Goal: Browse casually

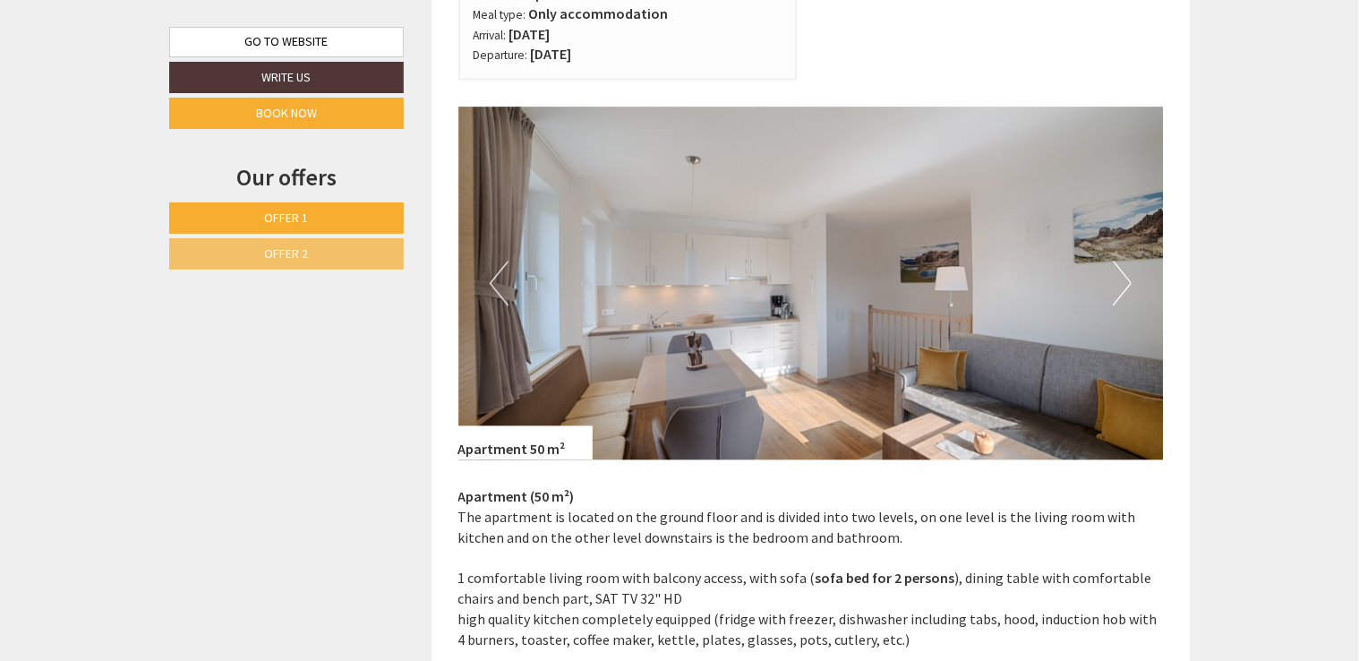
scroll to position [1682, 0]
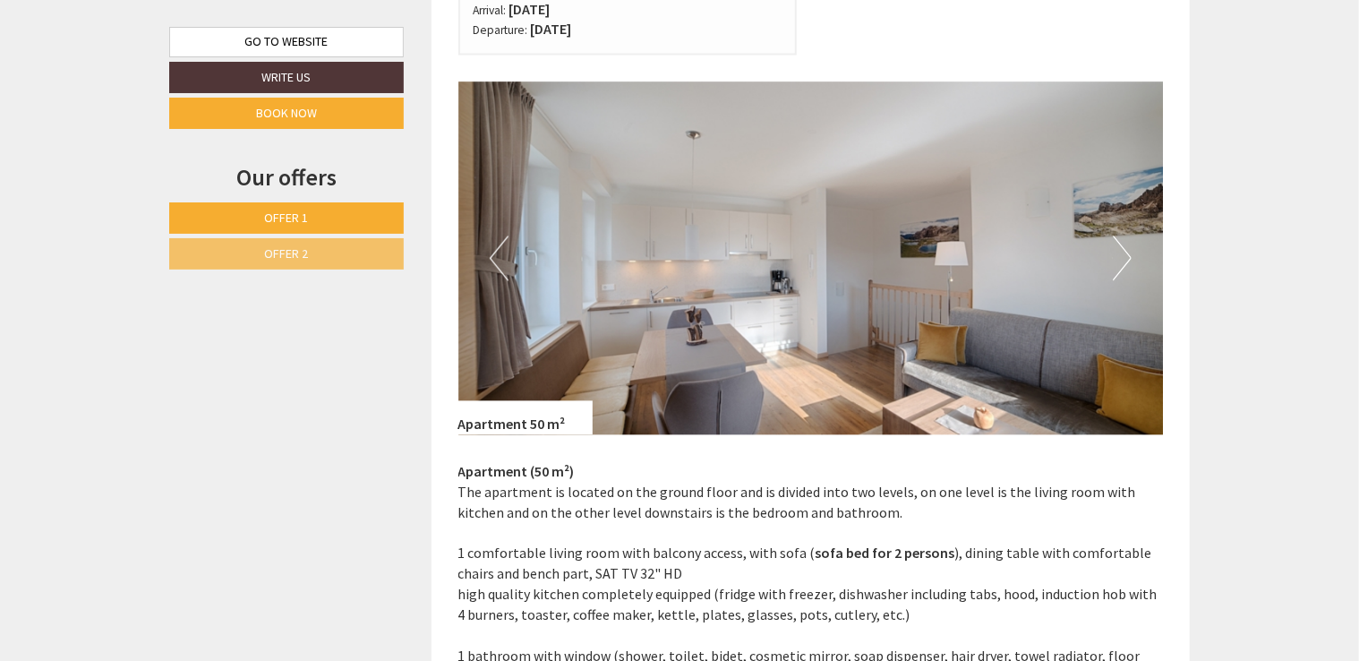
click at [1121, 256] on button "Next" at bounding box center [1122, 258] width 19 height 45
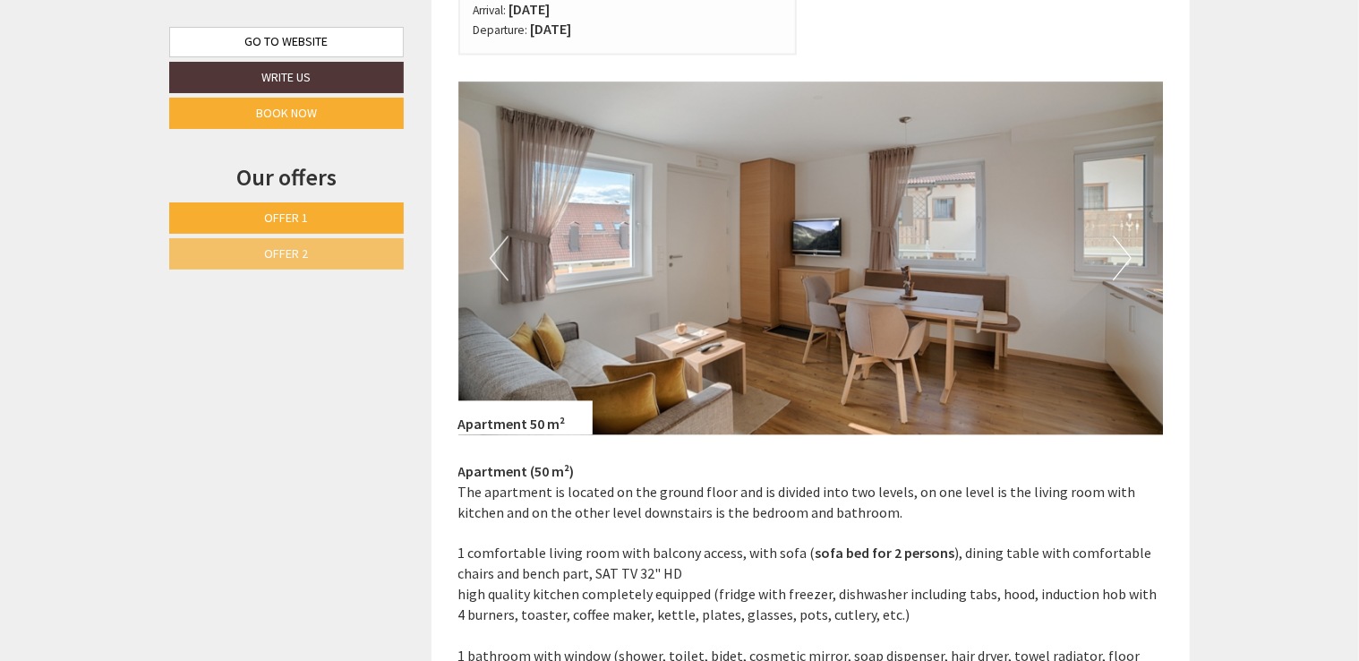
click at [1121, 256] on button "Next" at bounding box center [1122, 258] width 19 height 45
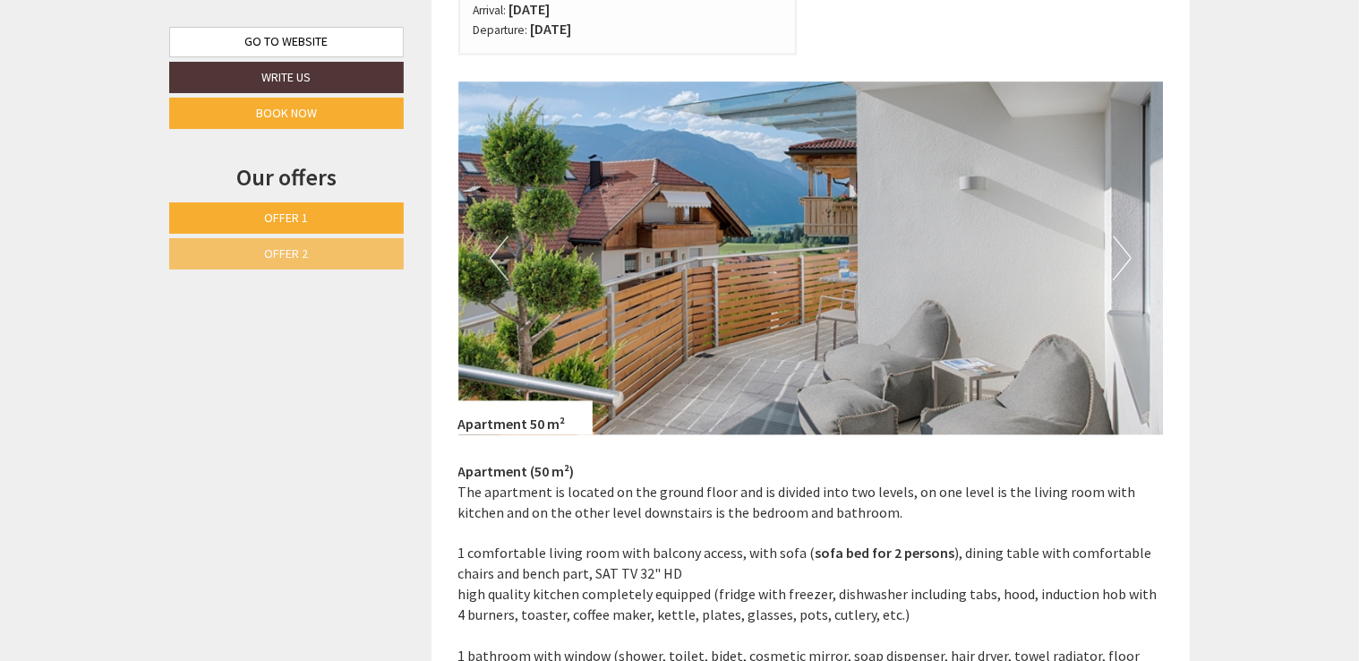
click at [1121, 256] on button "Next" at bounding box center [1122, 258] width 19 height 45
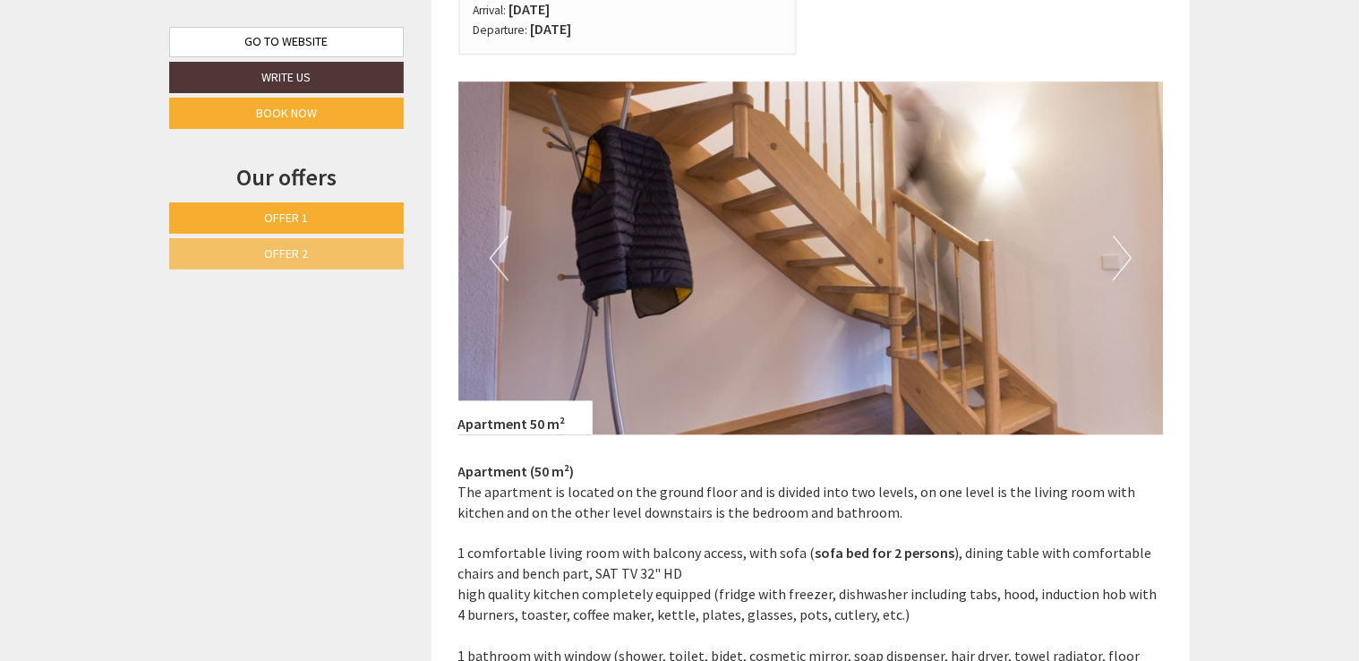
click at [1121, 256] on button "Next" at bounding box center [1122, 258] width 19 height 45
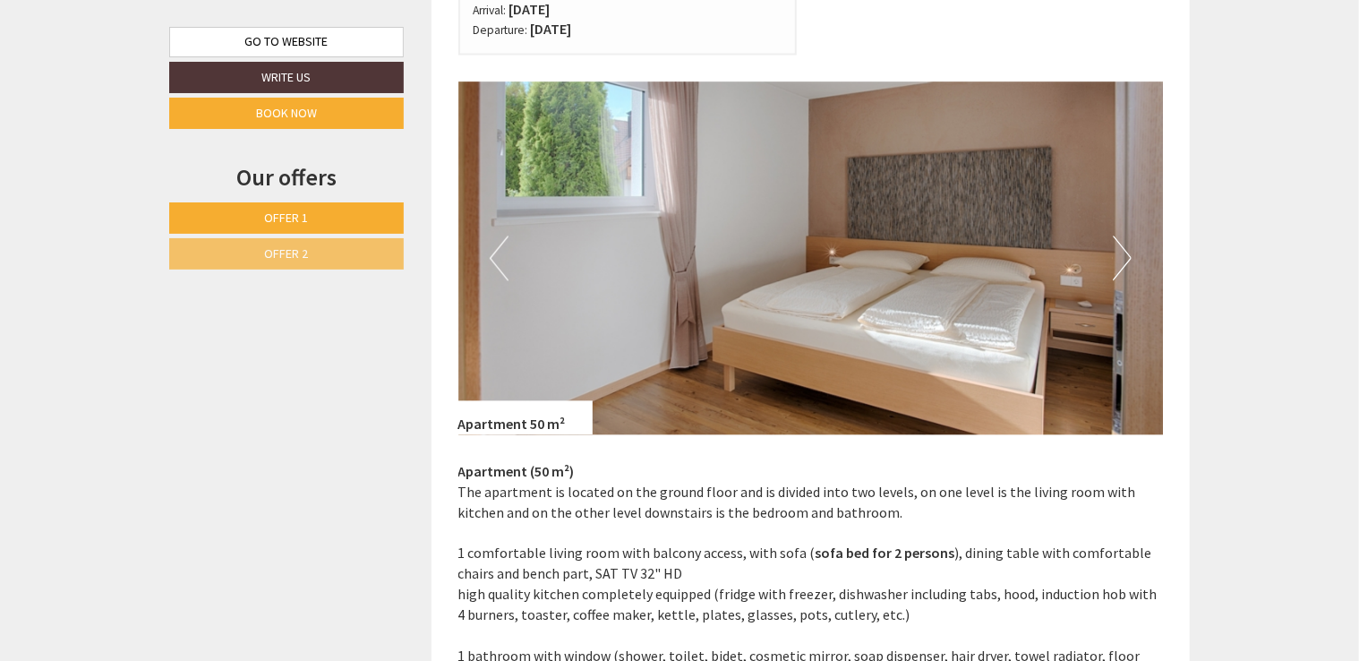
click at [1121, 256] on button "Next" at bounding box center [1122, 258] width 19 height 45
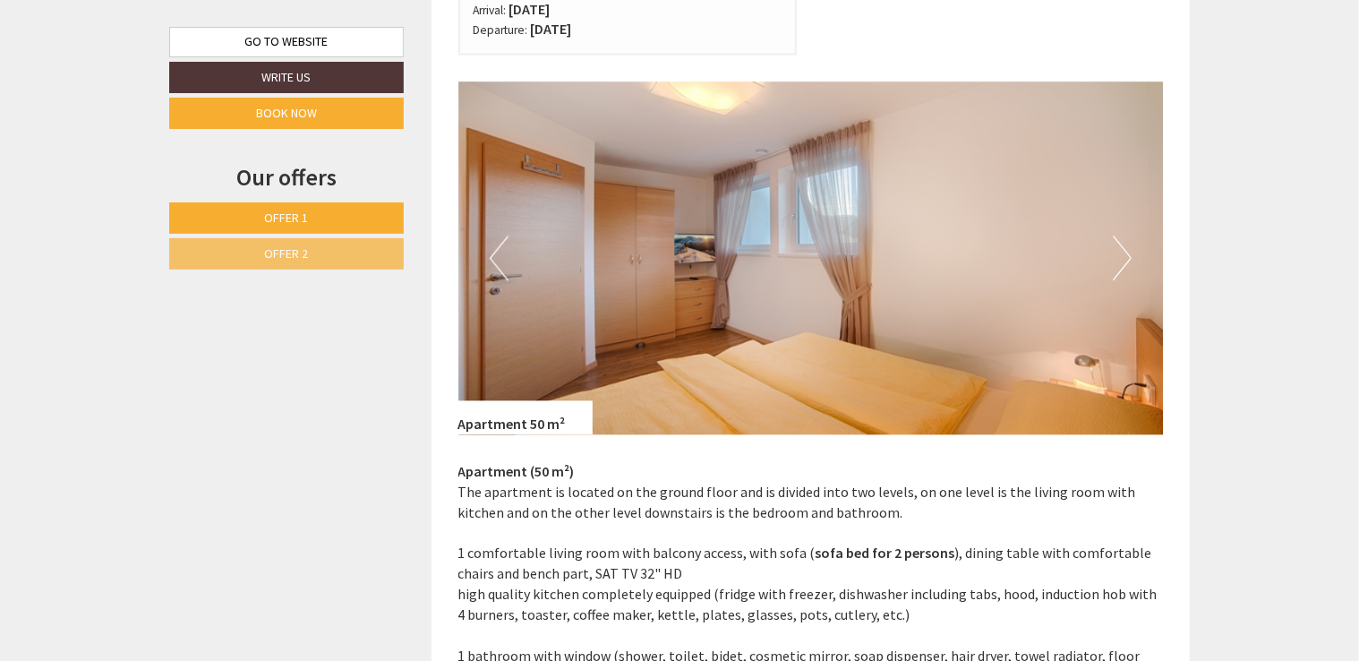
click at [1121, 256] on button "Next" at bounding box center [1122, 258] width 19 height 45
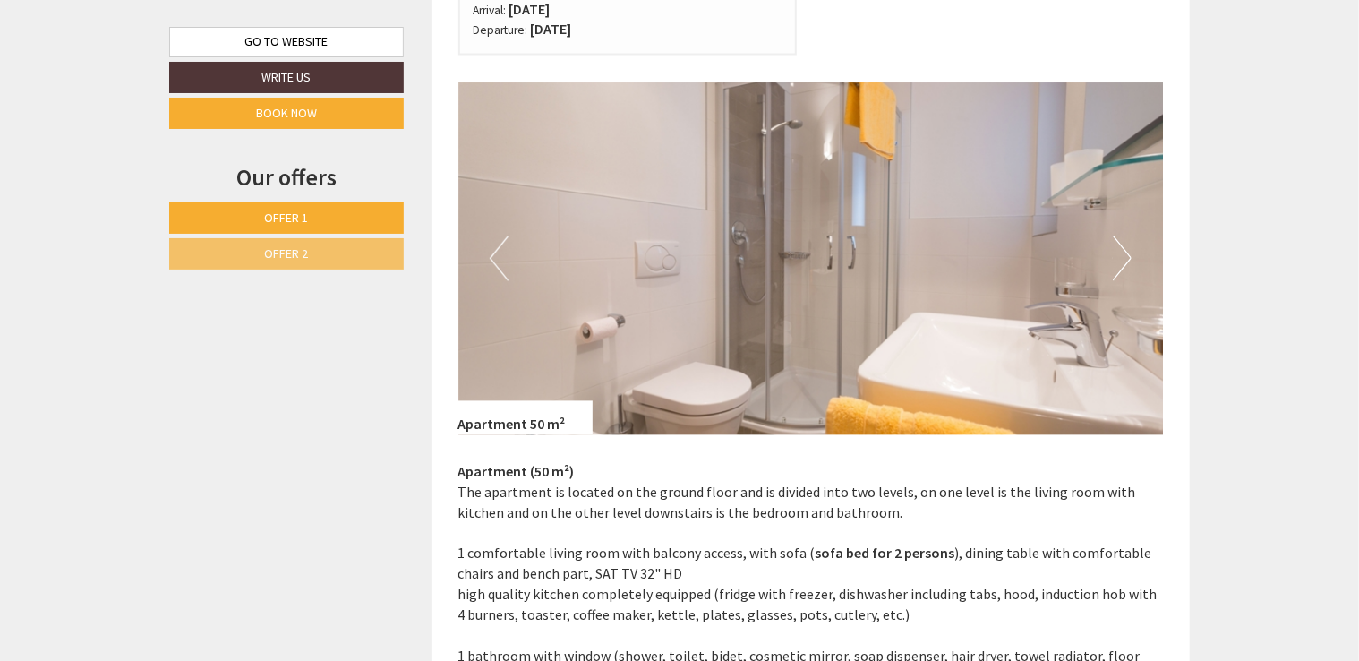
click at [1121, 256] on button "Next" at bounding box center [1122, 258] width 19 height 45
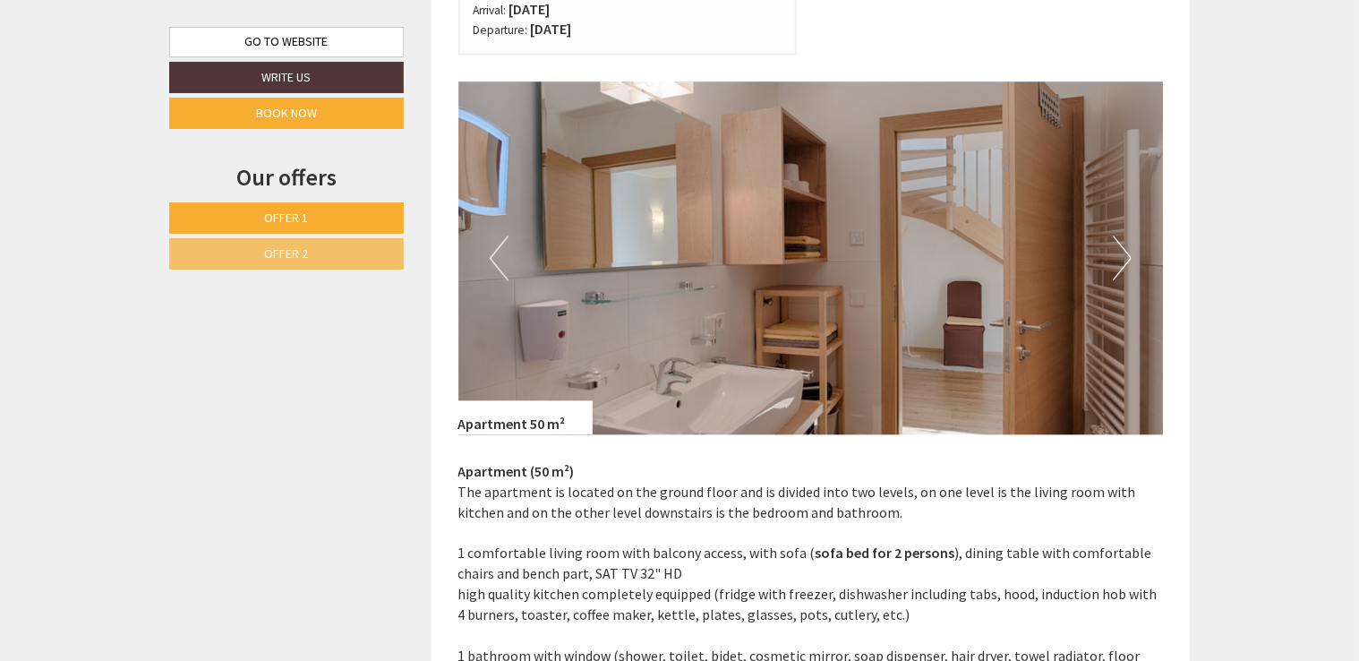
click at [1121, 256] on button "Next" at bounding box center [1122, 258] width 19 height 45
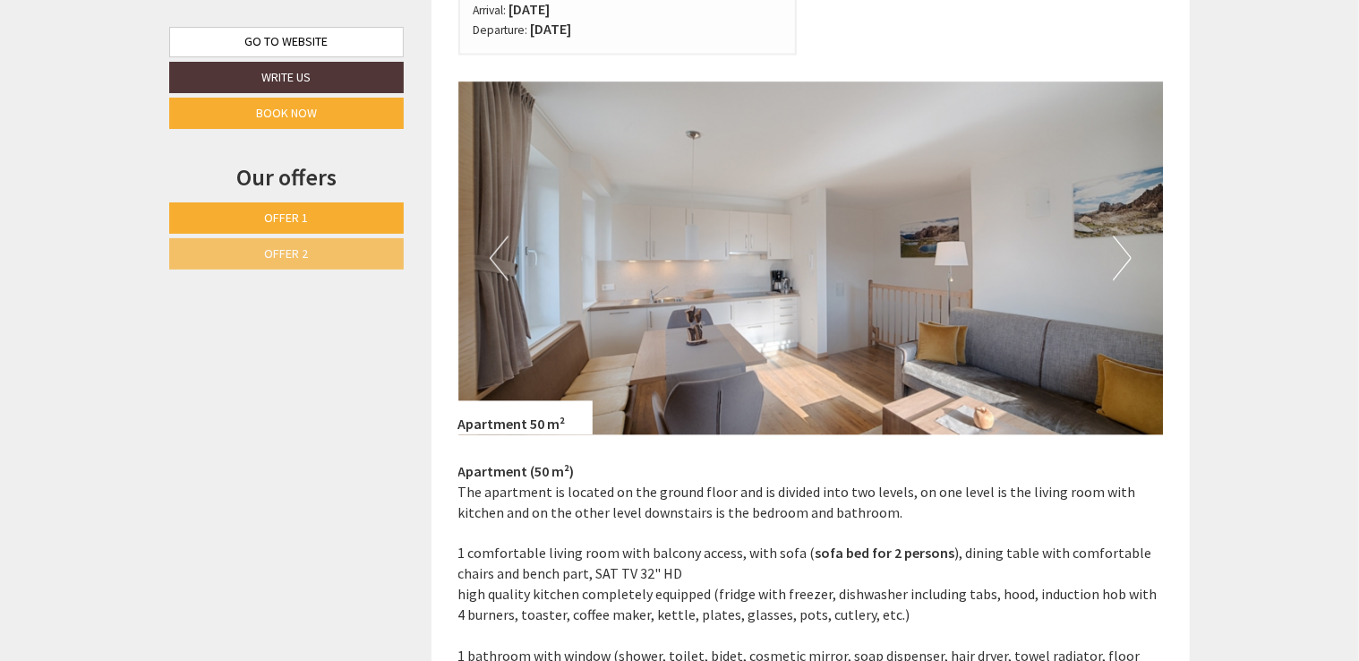
click at [1121, 256] on button "Next" at bounding box center [1122, 258] width 19 height 45
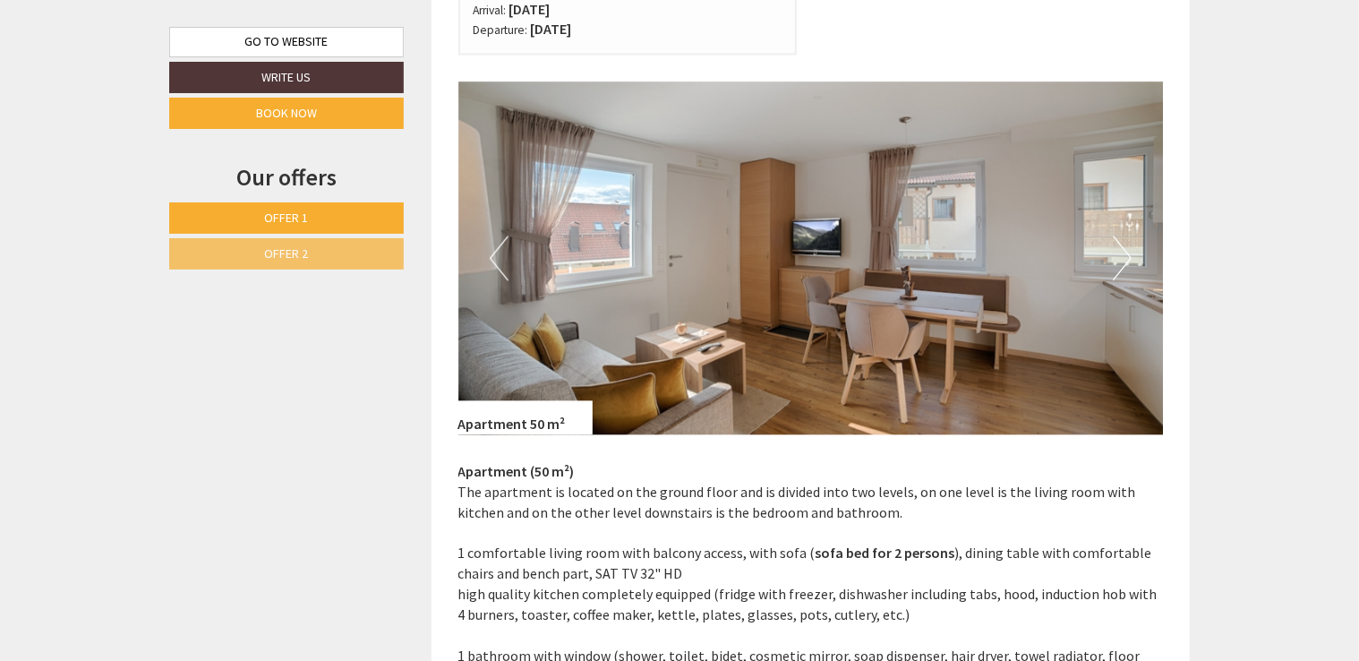
click at [1114, 270] on button "Next" at bounding box center [1122, 258] width 19 height 45
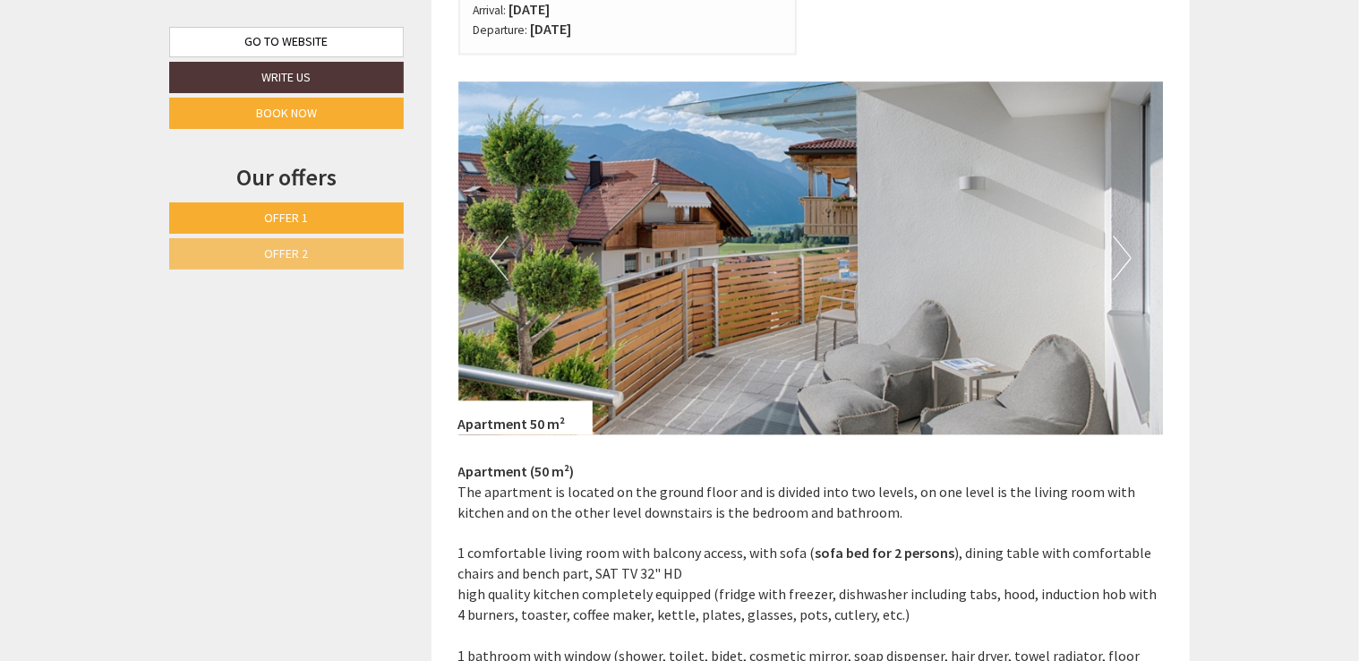
click at [1114, 270] on button "Next" at bounding box center [1122, 258] width 19 height 45
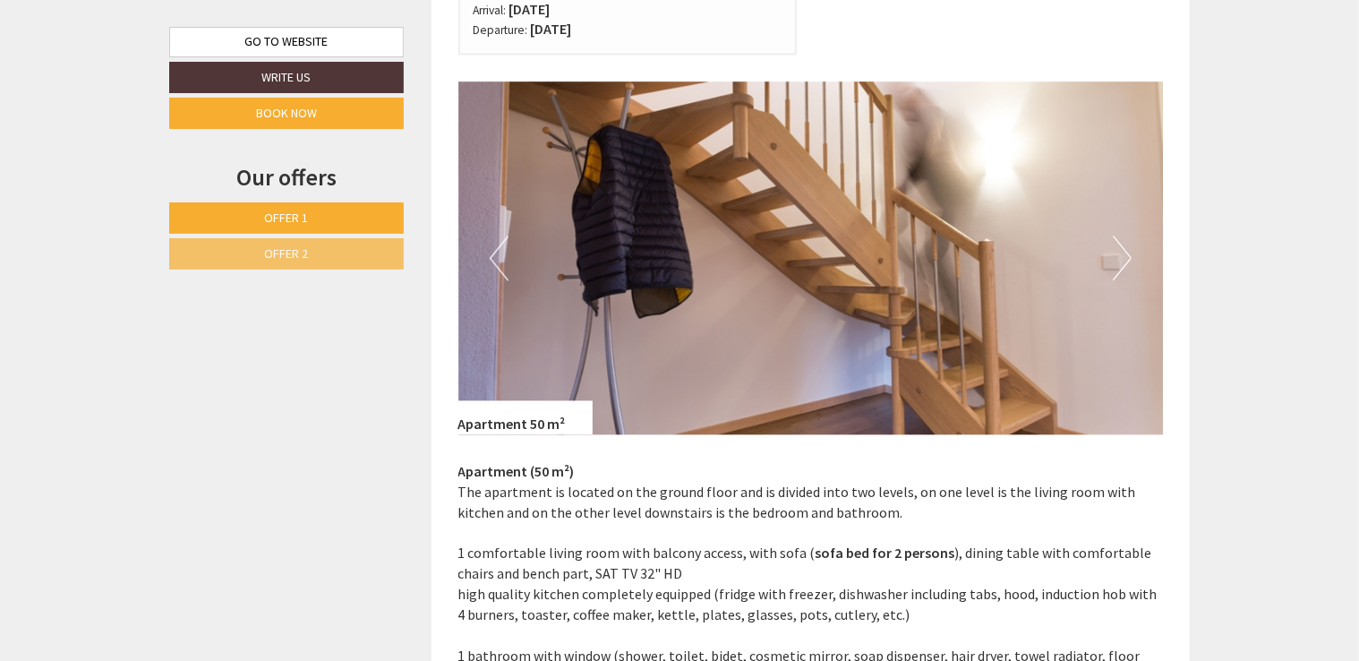
click at [1114, 270] on button "Next" at bounding box center [1122, 258] width 19 height 45
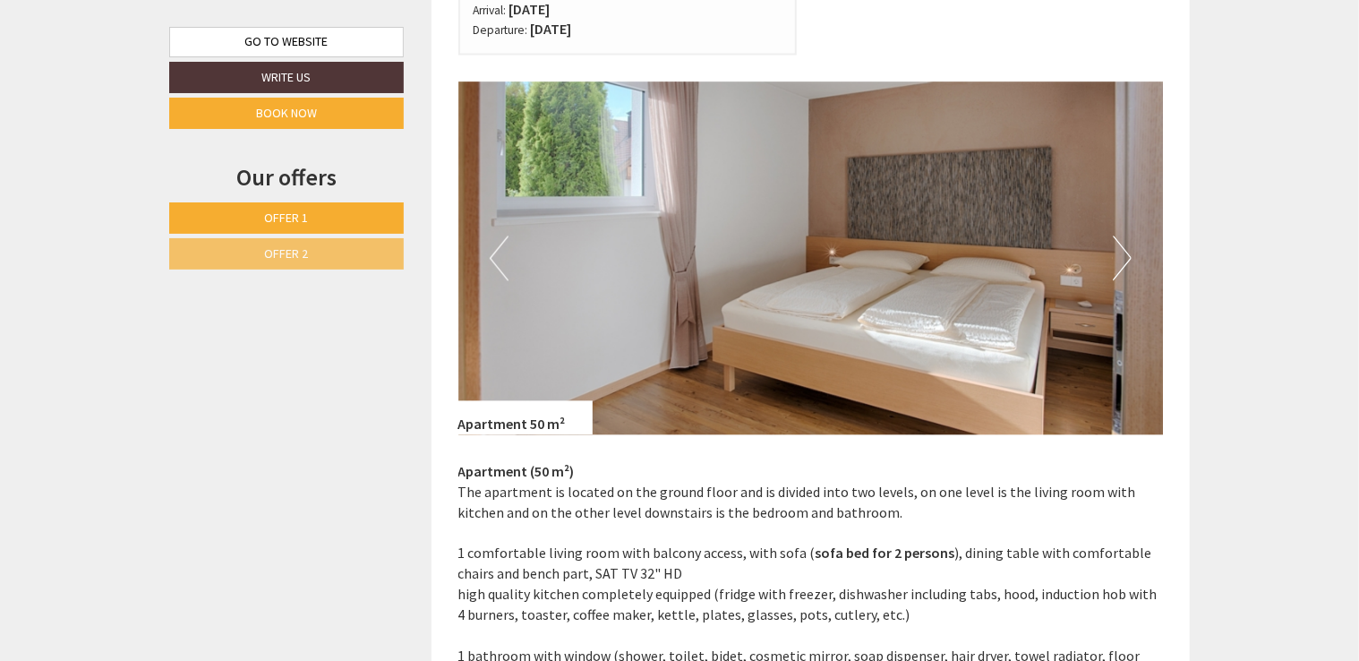
click at [1115, 274] on button "Next" at bounding box center [1122, 258] width 19 height 45
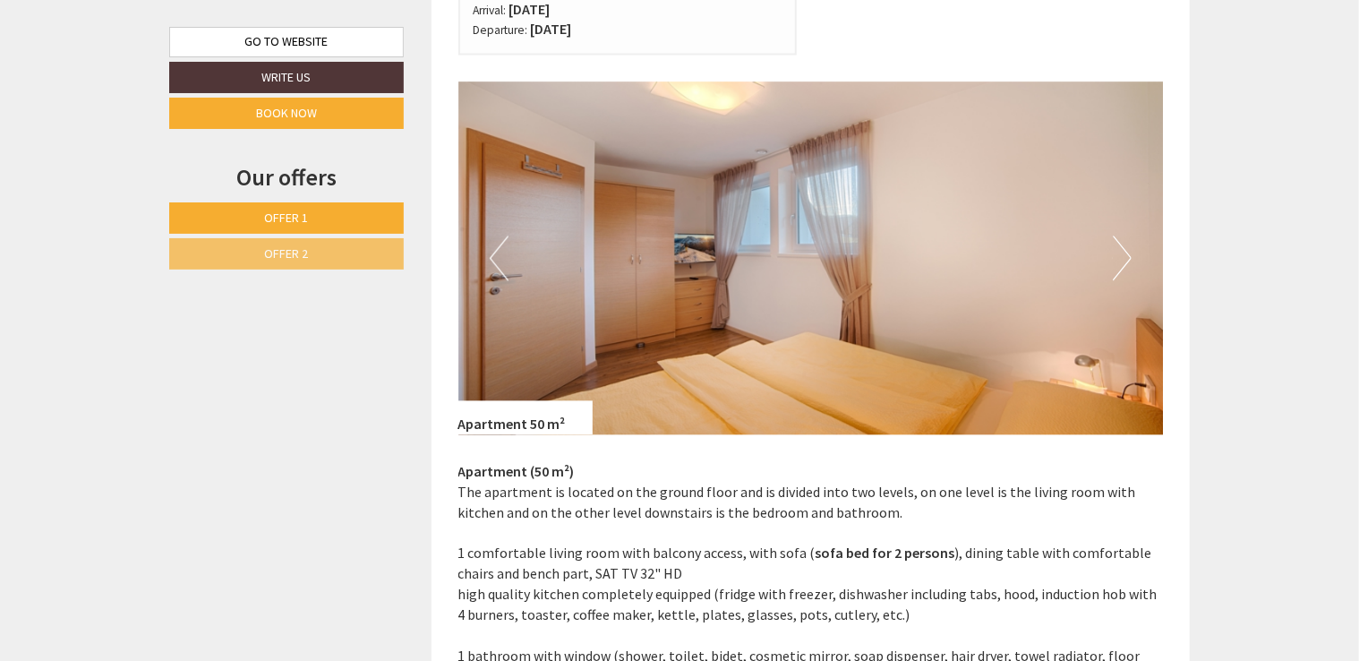
click at [1115, 274] on button "Next" at bounding box center [1122, 258] width 19 height 45
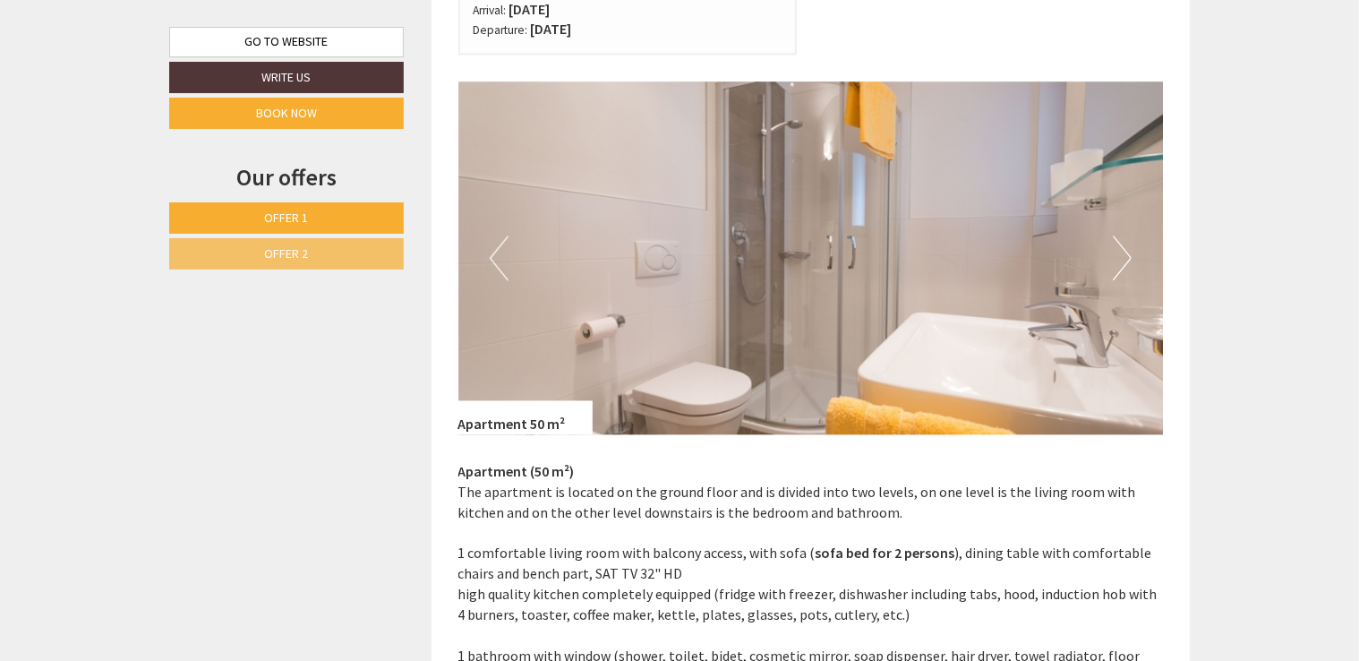
click at [1115, 274] on button "Next" at bounding box center [1122, 258] width 19 height 45
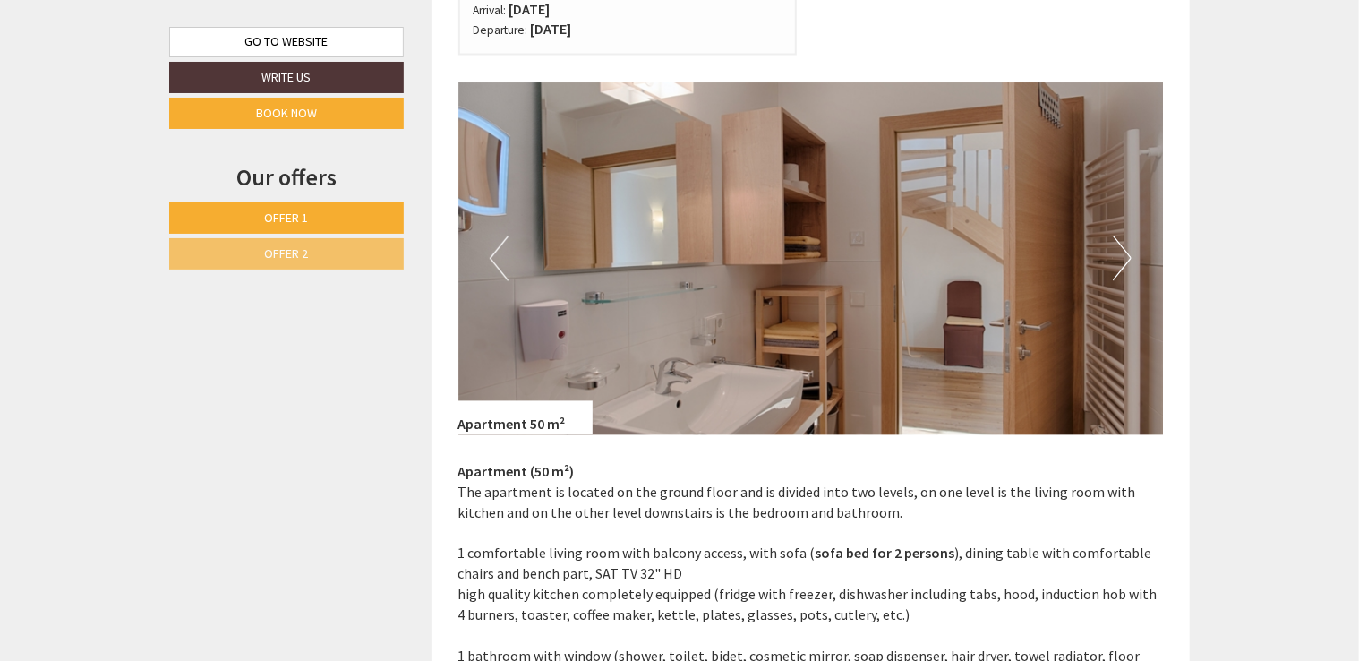
click at [1115, 274] on button "Next" at bounding box center [1122, 258] width 19 height 45
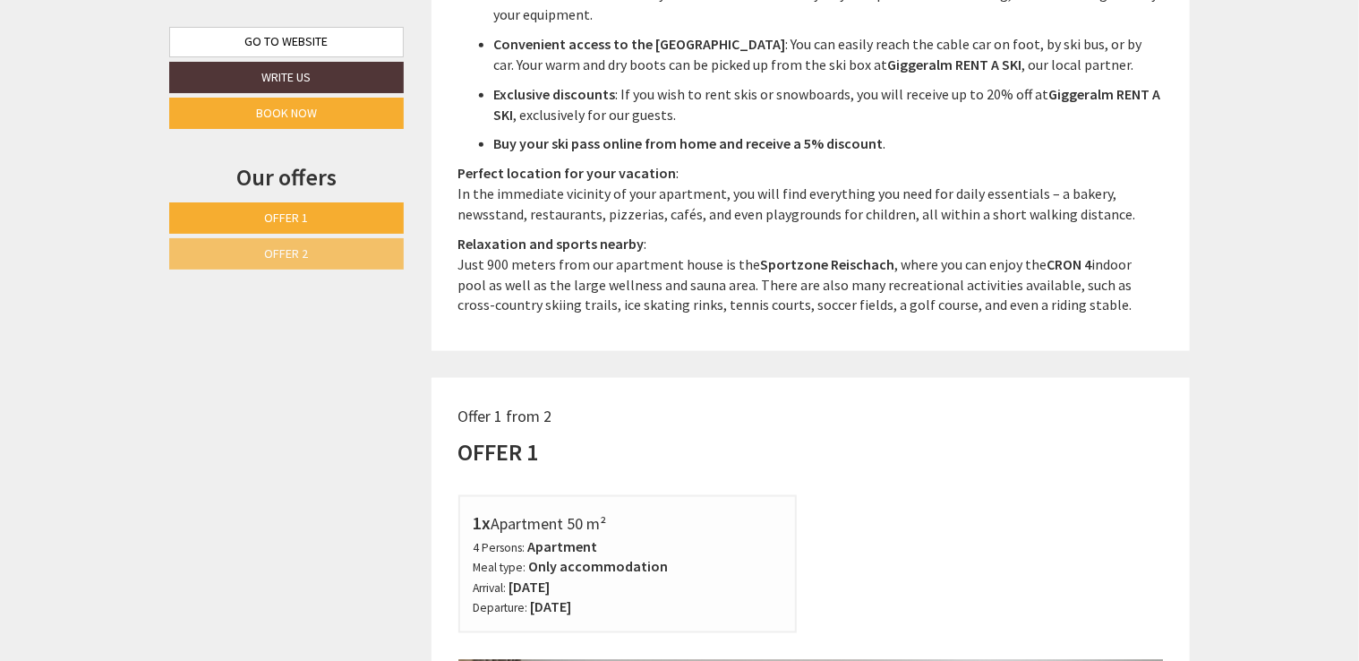
scroll to position [885, 0]
